Goal: Download file/media

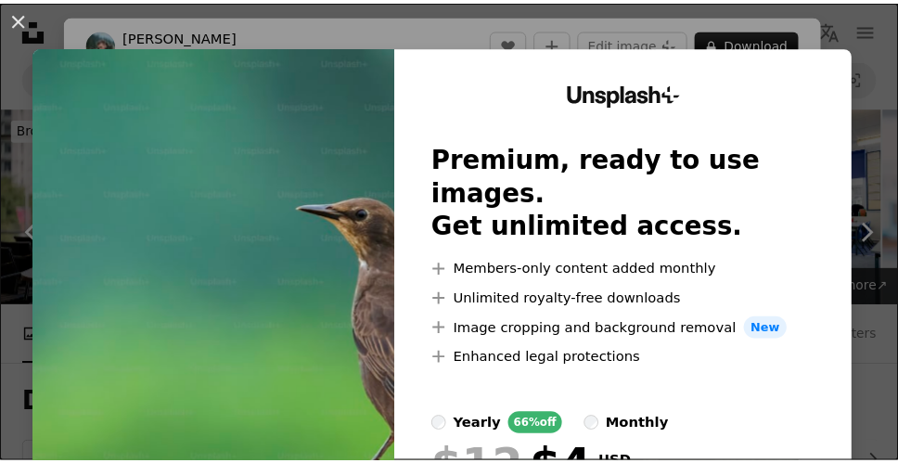
scroll to position [4454, 0]
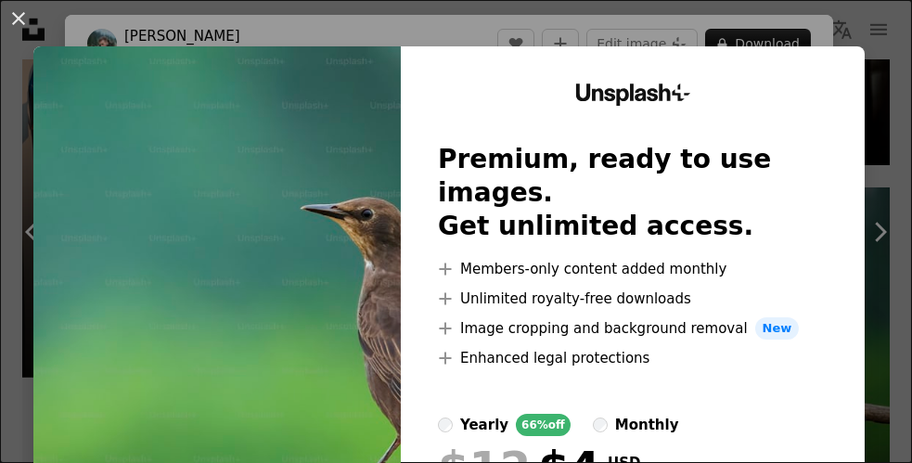
click at [364, 125] on img at bounding box center [216, 341] width 367 height 590
click at [763, 124] on div "Unsplash+ Premium, ready to use images. Get unlimited access. A plus sign Membe…" at bounding box center [633, 341] width 464 height 590
click at [868, 253] on div "An X shape Unsplash+ Premium, ready to use images. Get unlimited access. A plus…" at bounding box center [456, 231] width 912 height 463
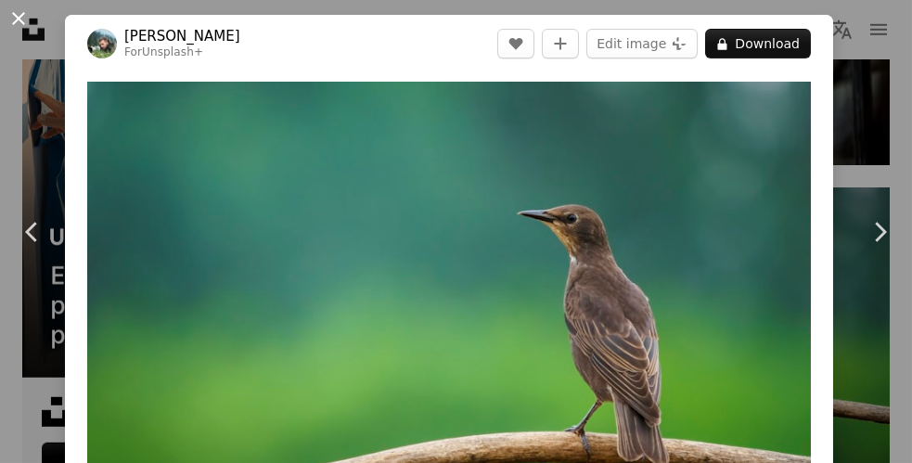
click at [13, 17] on button "An X shape" at bounding box center [18, 18] width 22 height 22
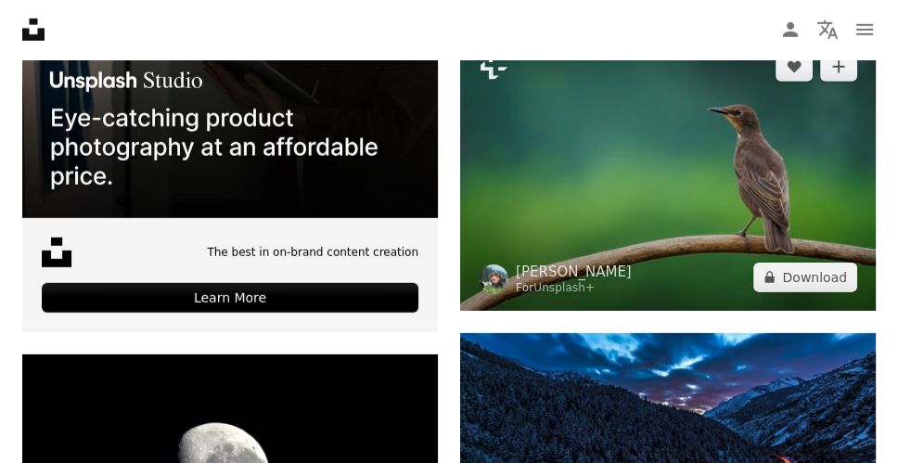
scroll to position [4639, 0]
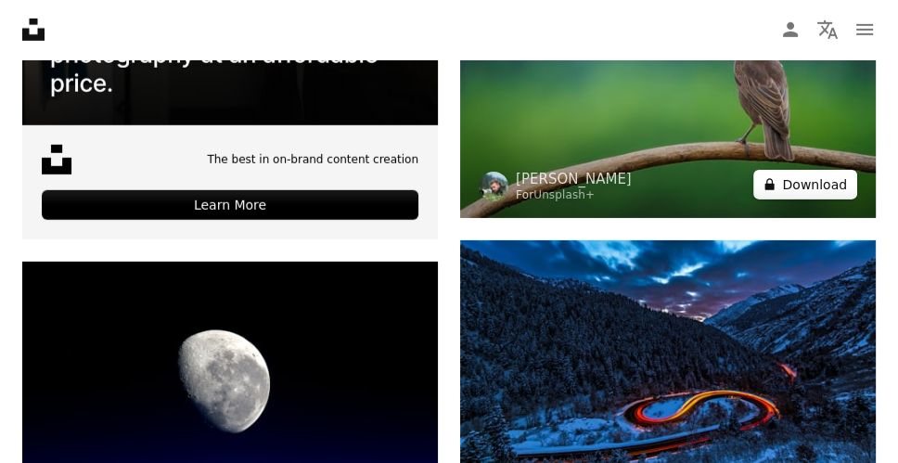
click at [803, 189] on button "A lock Download" at bounding box center [805, 185] width 104 height 30
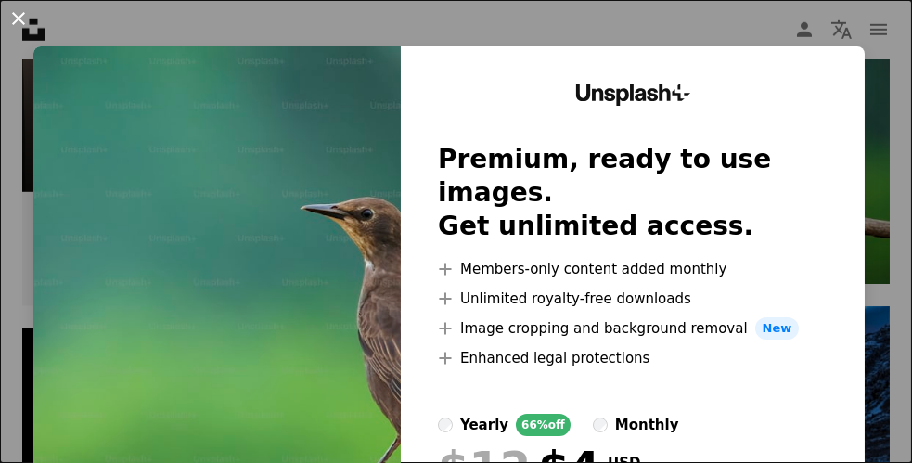
click at [14, 10] on button "An X shape" at bounding box center [18, 18] width 22 height 22
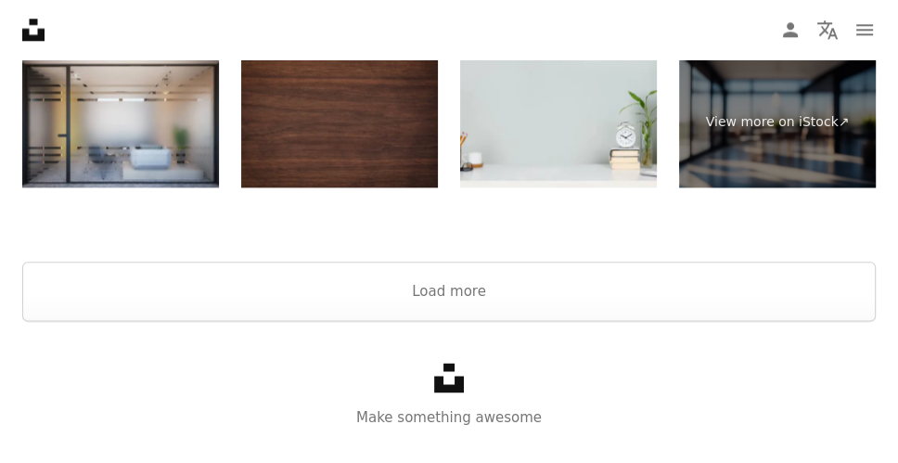
scroll to position [7239, 0]
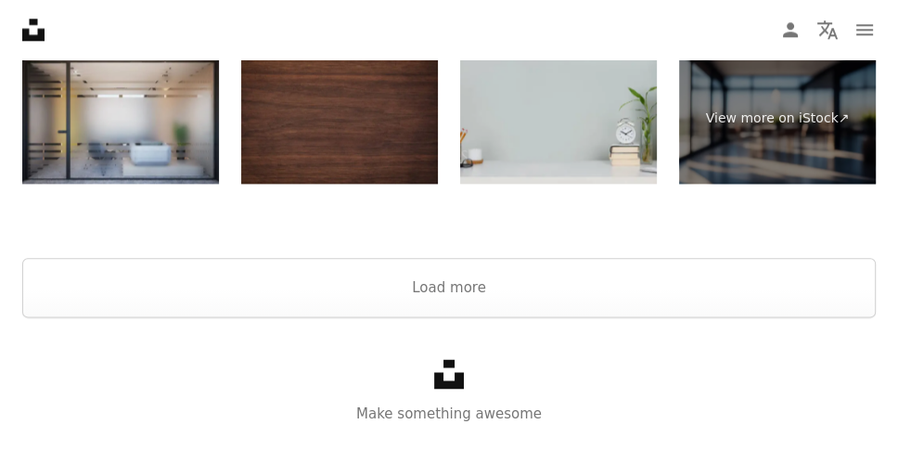
click at [578, 115] on img at bounding box center [558, 118] width 197 height 131
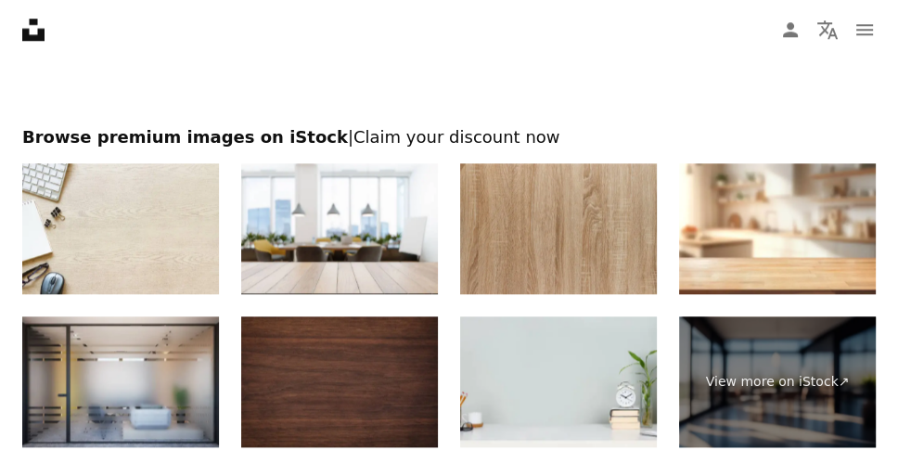
scroll to position [7053, 0]
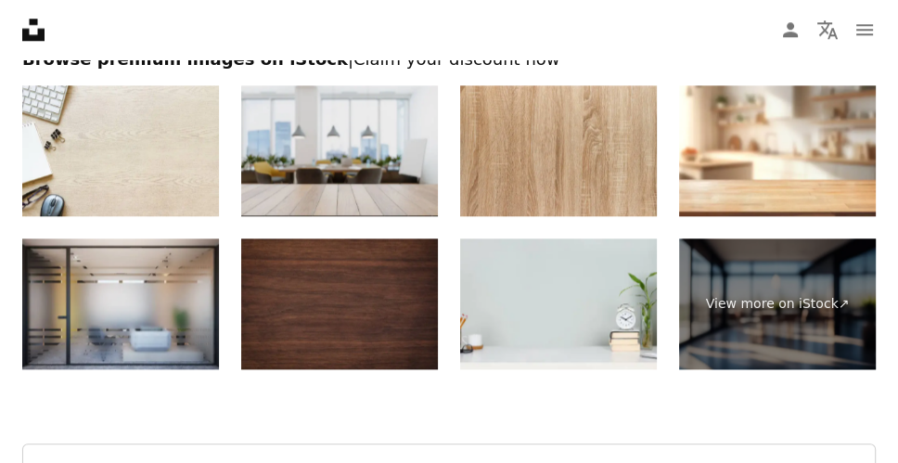
click at [388, 126] on img at bounding box center [339, 150] width 197 height 131
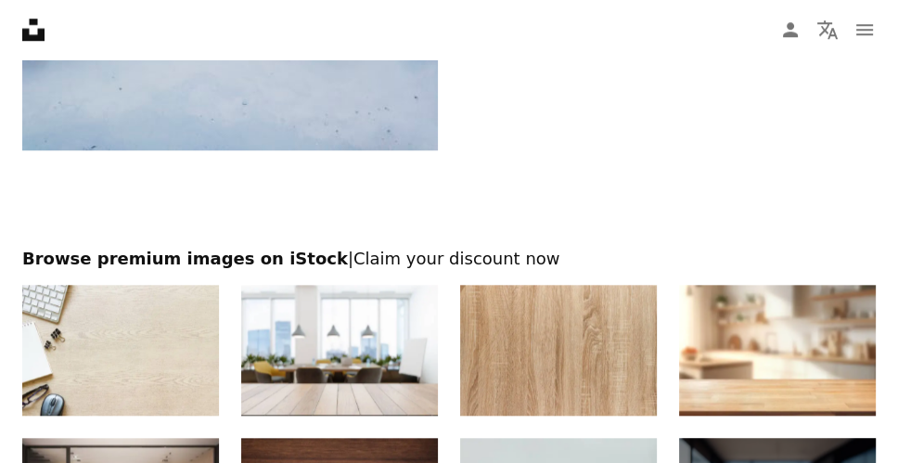
scroll to position [6775, 0]
